Goal: Task Accomplishment & Management: Use online tool/utility

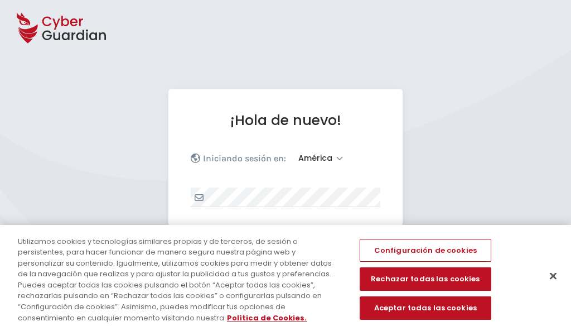
select select "América"
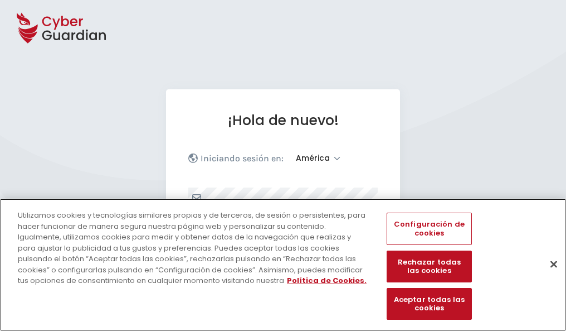
scroll to position [145, 0]
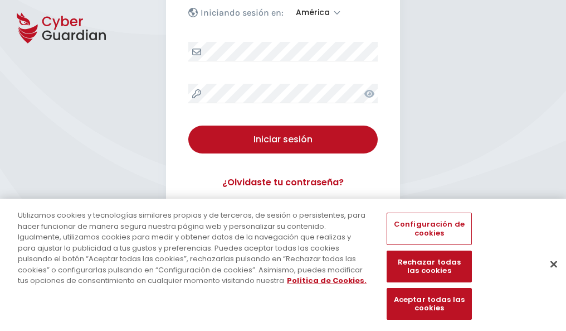
click at [548, 275] on button "Cerrar" at bounding box center [554, 263] width 25 height 25
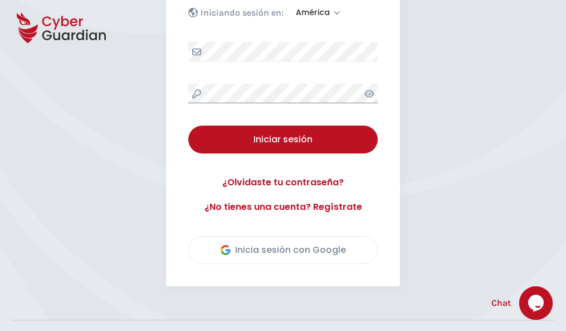
scroll to position [253, 0]
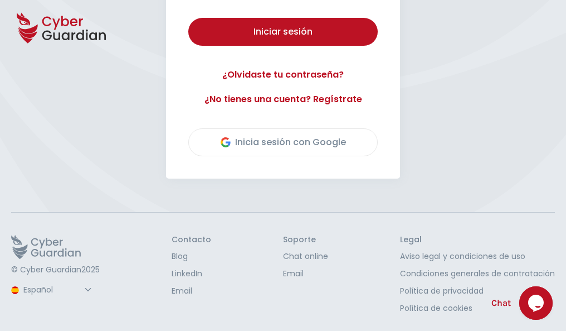
click at [188, 18] on button "Iniciar sesión" at bounding box center [282, 32] width 189 height 28
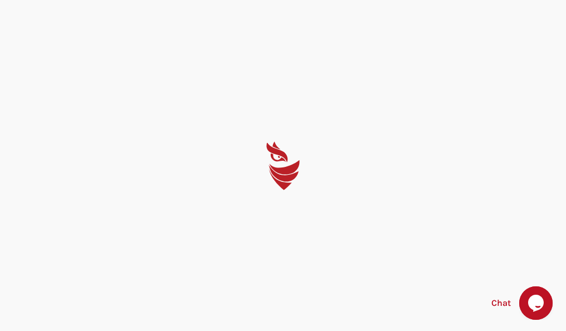
scroll to position [0, 0]
select select "English"
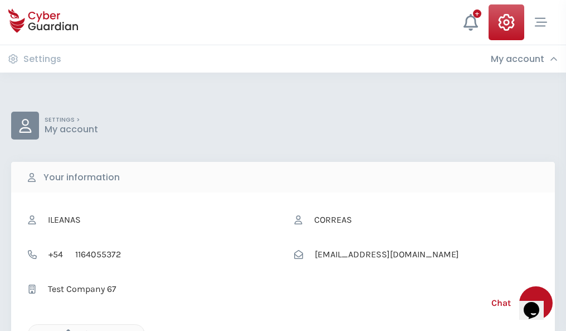
click at [65, 329] on icon "button" at bounding box center [65, 333] width 9 height 9
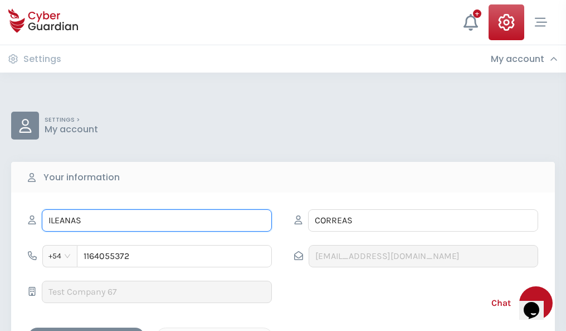
click at [157, 220] on input "ILEANAS" at bounding box center [157, 220] width 230 height 22
type input "I"
type input "Gerónimo"
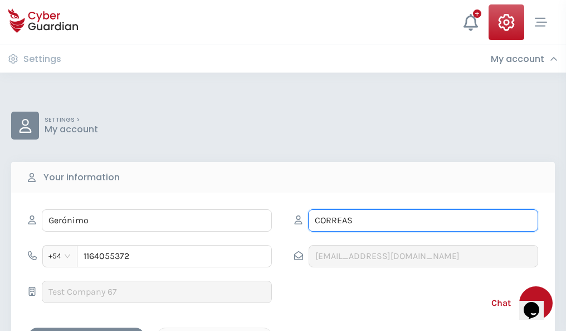
click at [423, 220] on input "CORREAS" at bounding box center [423, 220] width 230 height 22
type input "C"
type input "Guijarro"
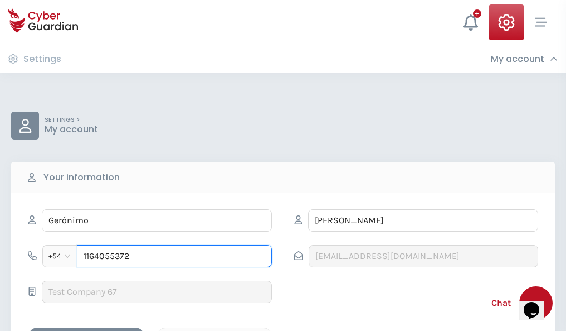
click at [174, 256] on input "1164055372" at bounding box center [174, 256] width 195 height 22
type input "1"
type input "4880184451"
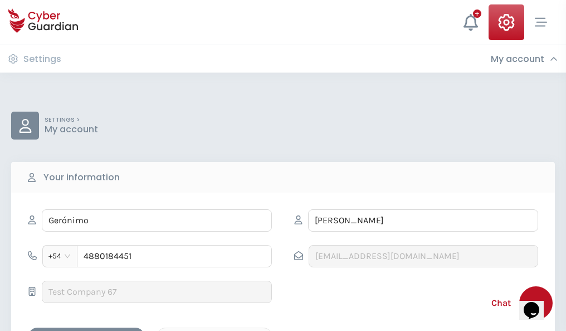
click at [215, 330] on div "Cancel" at bounding box center [214, 337] width 99 height 14
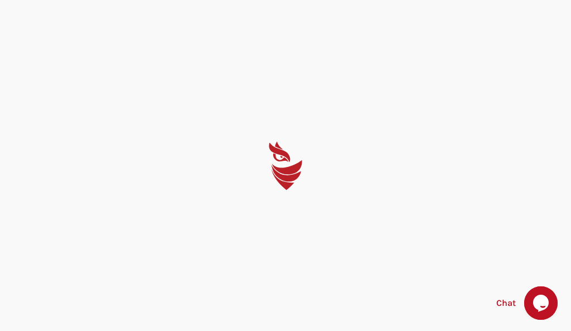
select select "English"
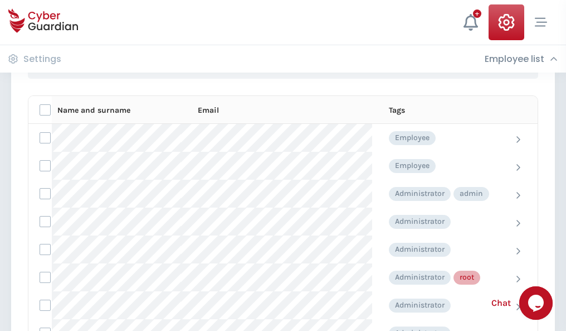
scroll to position [561, 0]
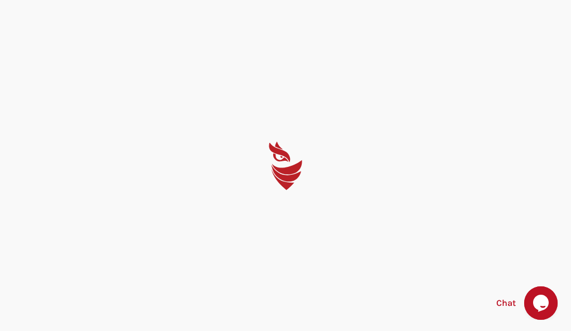
select select "English"
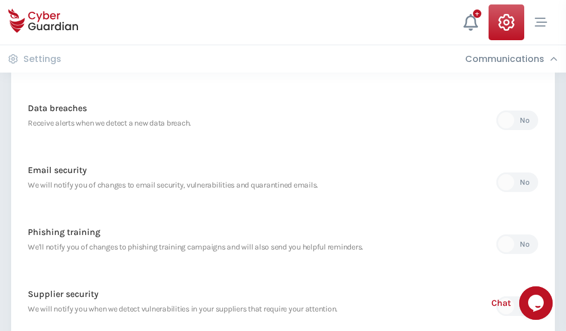
scroll to position [587, 0]
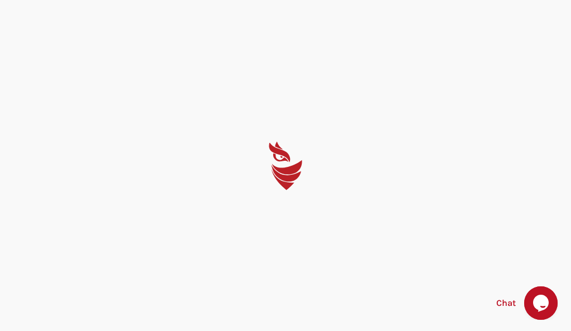
select select "English"
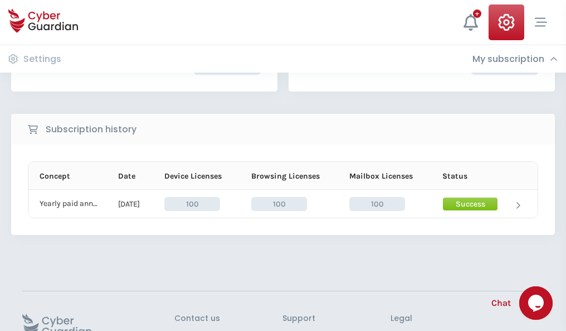
scroll to position [283, 0]
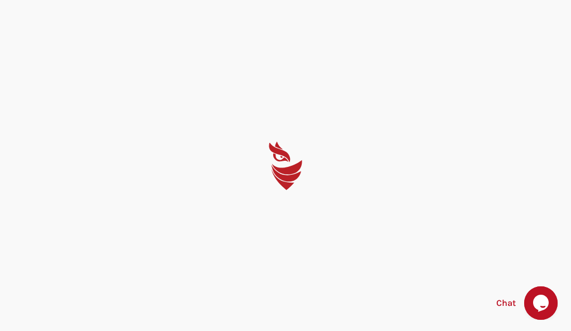
select select "English"
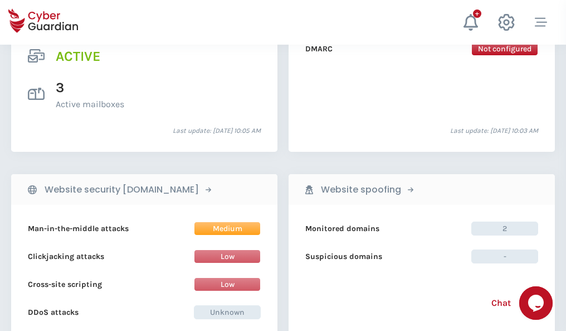
scroll to position [1133, 0]
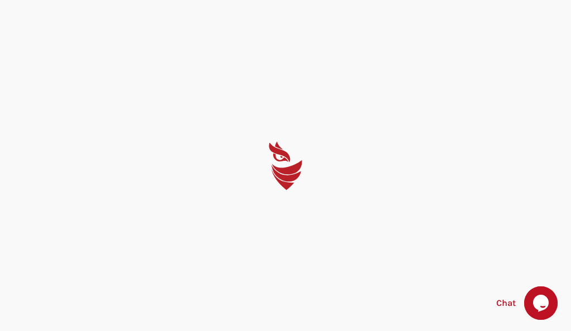
select select "English"
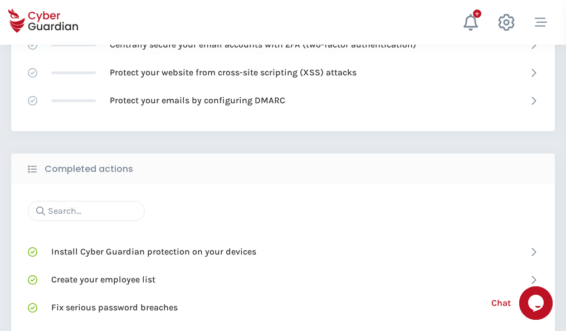
scroll to position [742, 0]
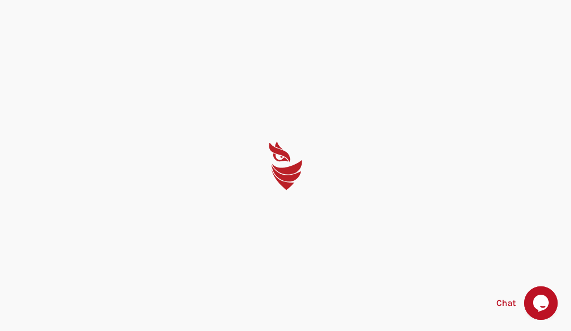
select select "English"
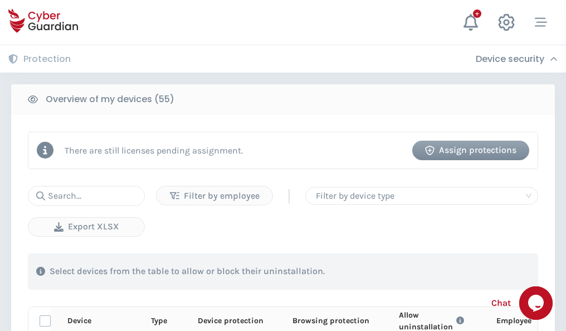
scroll to position [971, 0]
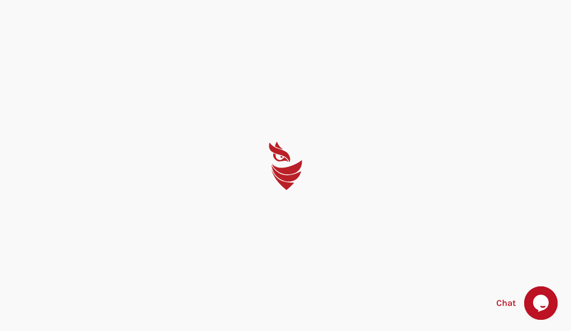
select select "English"
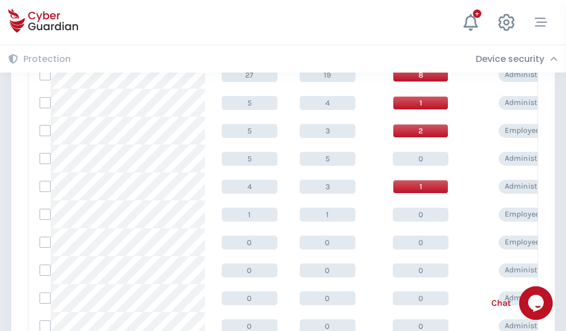
scroll to position [562, 0]
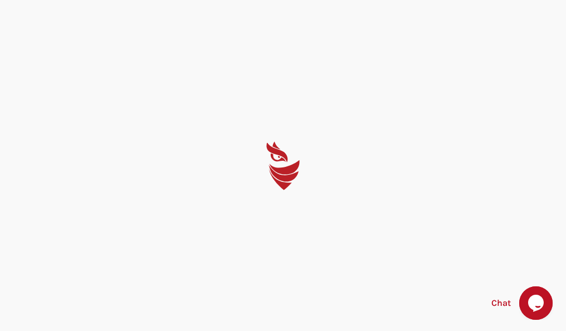
select select "English"
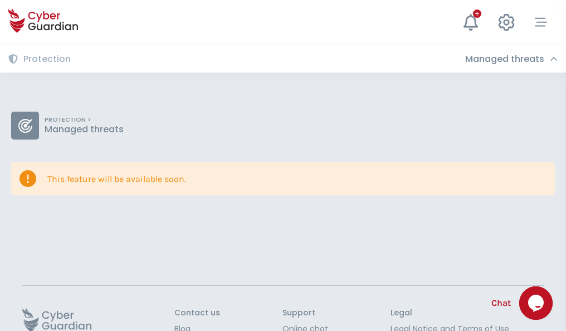
scroll to position [72, 0]
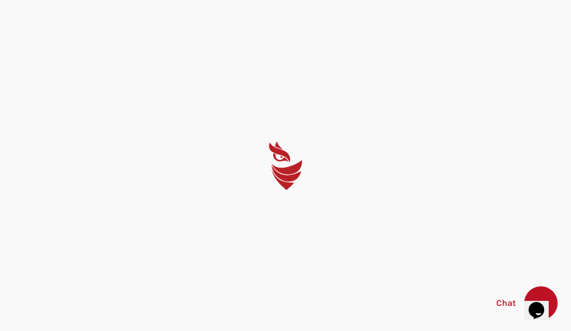
select select "English"
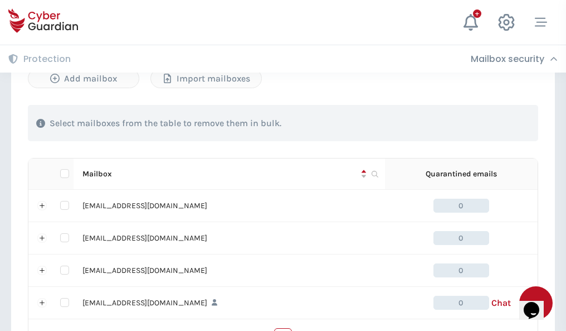
scroll to position [549, 0]
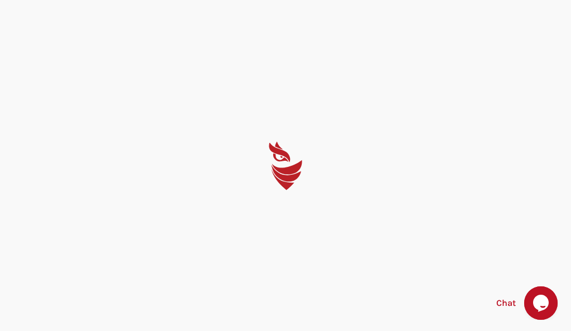
select select "English"
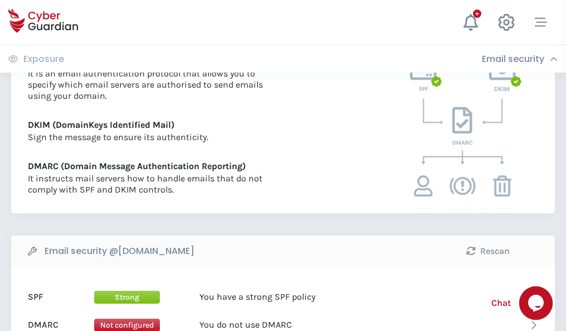
scroll to position [601, 0]
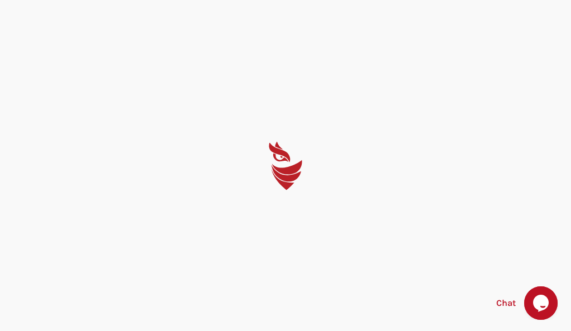
select select "English"
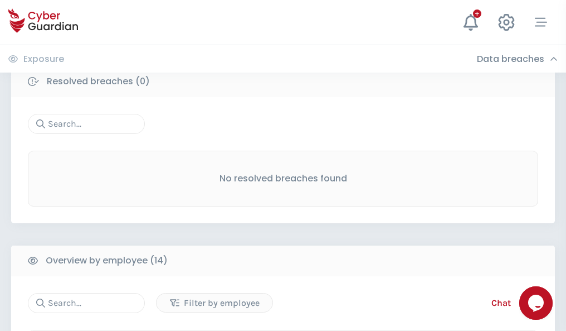
scroll to position [1007, 0]
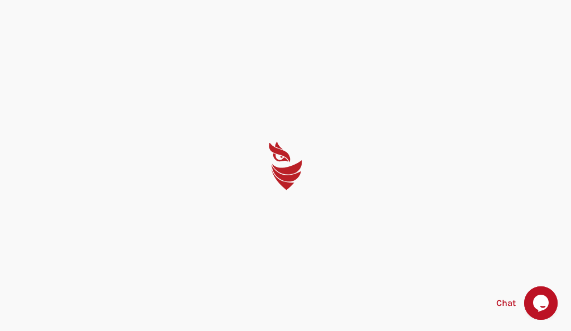
select select "English"
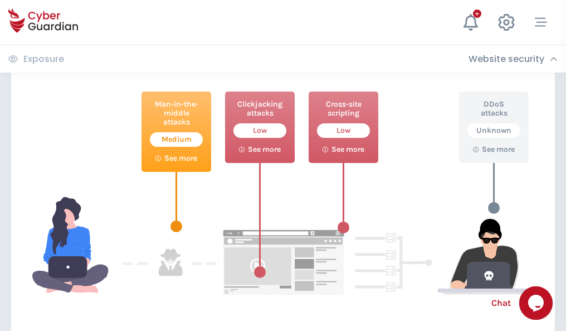
scroll to position [607, 0]
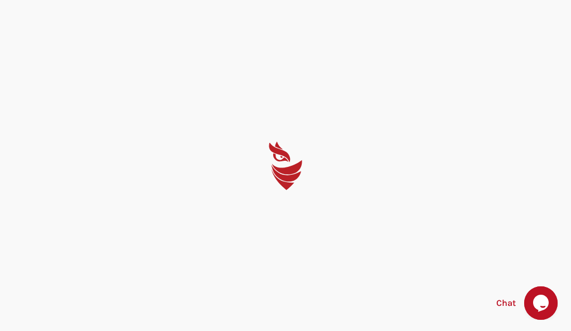
select select "English"
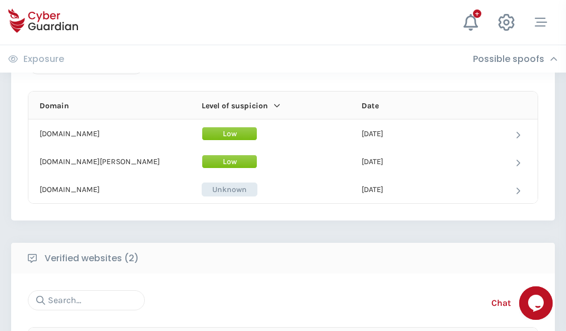
scroll to position [669, 0]
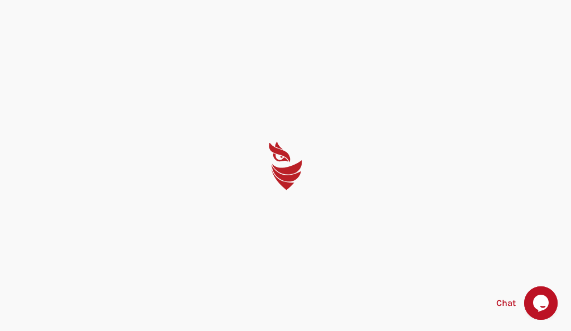
select select "English"
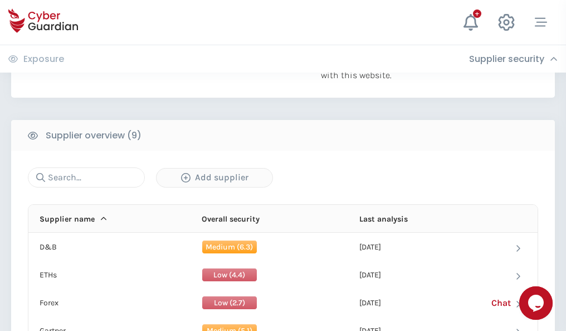
scroll to position [777, 0]
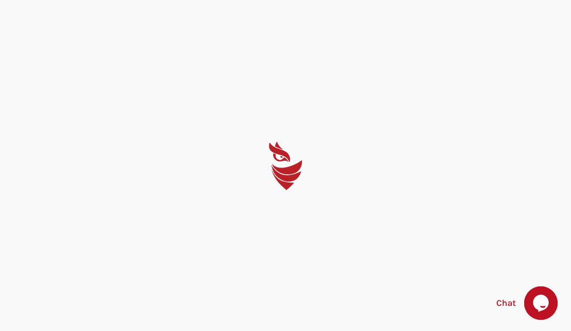
select select "English"
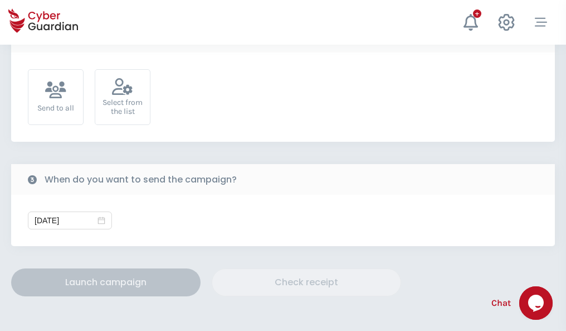
scroll to position [408, 0]
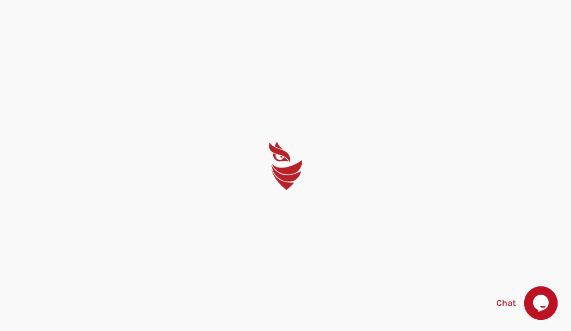
select select "English"
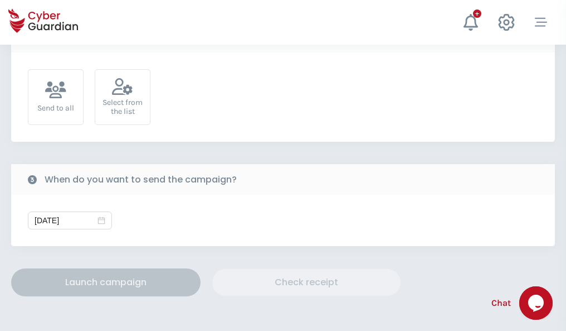
scroll to position [408, 0]
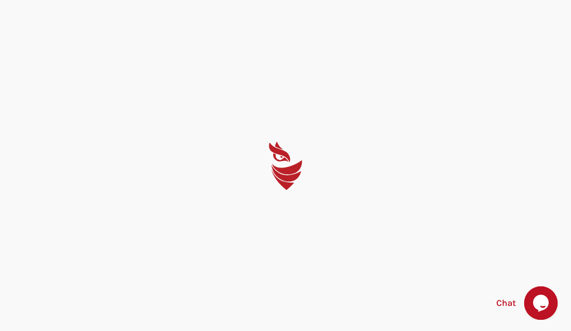
select select "English"
